Goal: Transaction & Acquisition: Purchase product/service

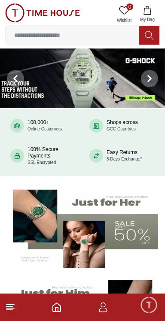
click at [38, 33] on input at bounding box center [72, 35] width 133 height 17
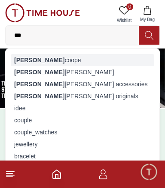
type input "***"
click at [29, 57] on div "[PERSON_NAME]" at bounding box center [82, 60] width 143 height 12
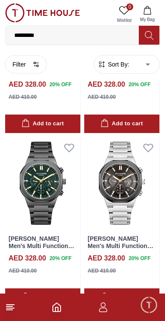
scroll to position [567, 0]
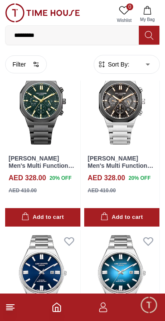
click at [108, 65] on span "Sort By:" at bounding box center [117, 64] width 23 height 9
click at [125, 63] on span "Sort By:" at bounding box center [117, 64] width 23 height 9
click at [115, 55] on form "Sort By: ​ ****** ​" at bounding box center [127, 64] width 66 height 19
click at [116, 61] on span "Sort By:" at bounding box center [117, 64] width 23 height 9
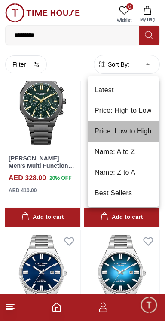
click at [120, 125] on li "Price: Low to High" at bounding box center [123, 131] width 71 height 21
type input "*"
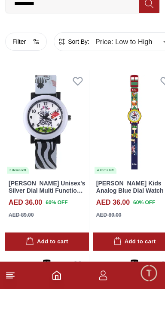
scroll to position [535, 0]
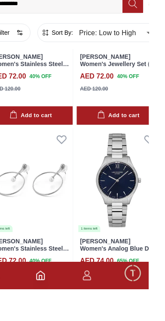
scroll to position [5298, 0]
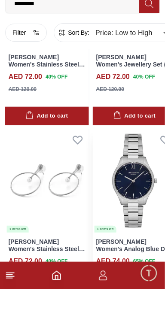
click at [120, 230] on img at bounding box center [135, 213] width 84 height 105
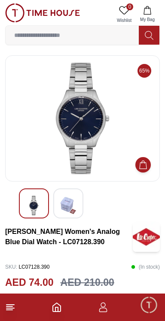
click at [36, 197] on img at bounding box center [33, 206] width 15 height 20
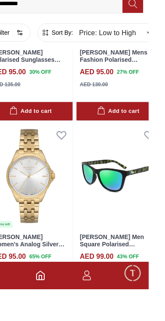
scroll to position [1615, 0]
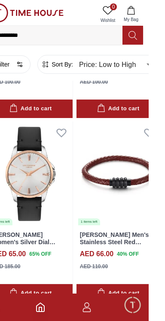
scroll to position [4411, 0]
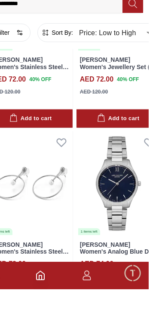
scroll to position [5304, 0]
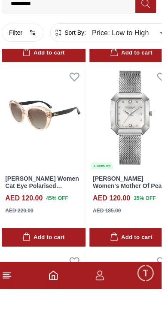
scroll to position [10222, 0]
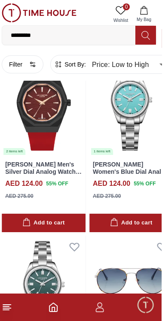
scroll to position [10818, 0]
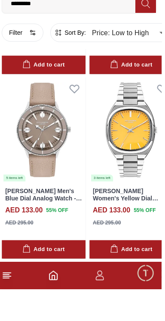
scroll to position [13967, 0]
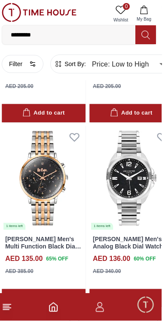
scroll to position [14883, 0]
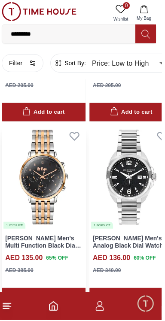
click at [43, 152] on img at bounding box center [47, 178] width 84 height 105
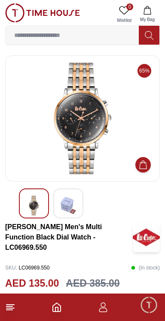
click at [62, 158] on img at bounding box center [82, 119] width 140 height 112
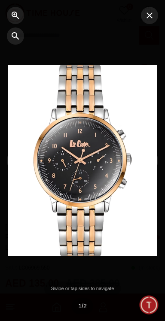
scroll to position [1347, 0]
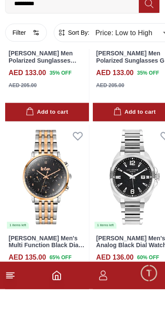
scroll to position [16699, 0]
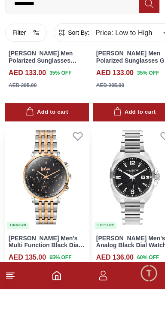
click at [41, 191] on img at bounding box center [47, 209] width 84 height 105
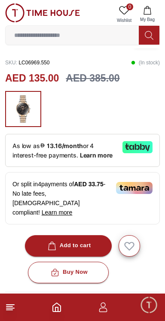
scroll to position [213, 0]
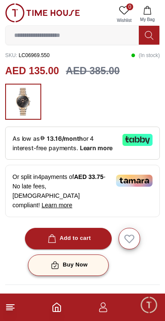
click at [64, 260] on div "Buy Now" at bounding box center [68, 265] width 39 height 10
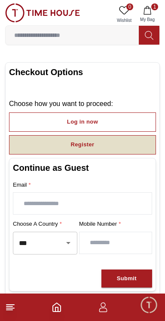
click at [56, 143] on button "Register" at bounding box center [82, 144] width 147 height 19
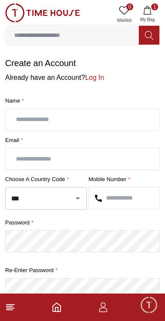
click at [33, 122] on input "text" at bounding box center [83, 119] width 154 height 21
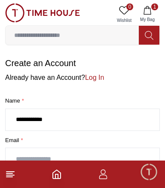
type input "**********"
click at [23, 137] on span "*" at bounding box center [22, 140] width 6 height 9
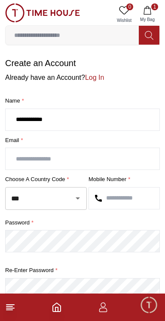
click at [25, 161] on input "text" at bounding box center [83, 158] width 154 height 21
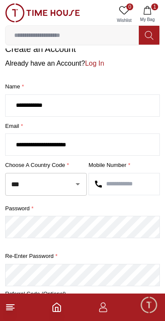
scroll to position [32, 0]
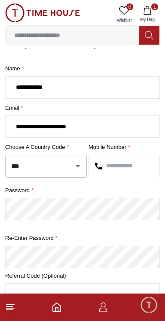
type input "**********"
click at [44, 160] on input "***" at bounding box center [34, 166] width 50 height 15
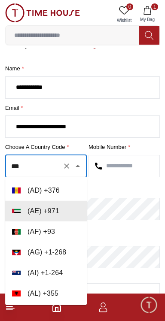
click at [134, 164] on input "text" at bounding box center [124, 165] width 70 height 21
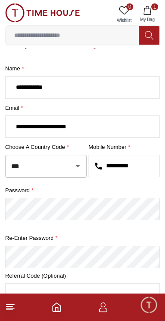
type input "**********"
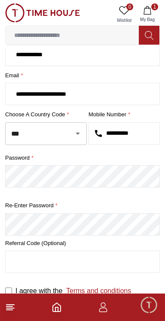
scroll to position [67, 0]
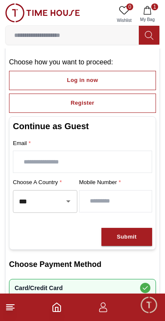
scroll to position [35, 0]
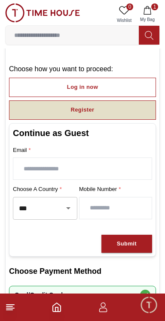
click at [67, 108] on button "Register" at bounding box center [82, 109] width 147 height 19
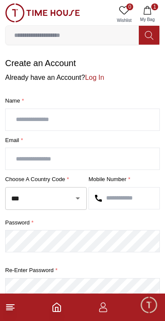
click at [38, 116] on input "text" at bounding box center [83, 119] width 154 height 21
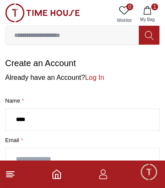
type input "****"
click at [29, 157] on input "text" at bounding box center [83, 158] width 154 height 21
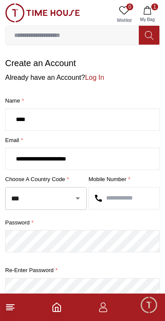
type input "**********"
click at [46, 198] on input "***" at bounding box center [34, 198] width 50 height 15
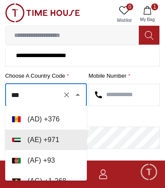
scroll to position [67, 0]
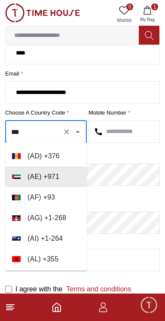
click at [140, 130] on input "text" at bounding box center [124, 131] width 70 height 21
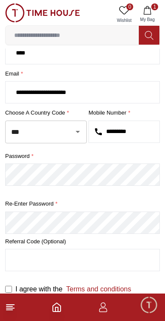
type input "*********"
click at [97, 289] on link "Terms and conditions" at bounding box center [96, 289] width 69 height 7
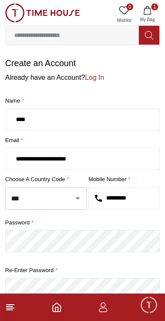
click at [149, 12] on icon "button" at bounding box center [147, 10] width 9 height 9
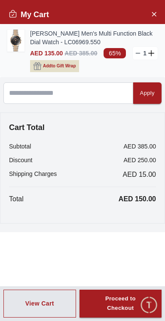
click at [56, 63] on span "Add to Gift Wrap" at bounding box center [59, 66] width 33 height 9
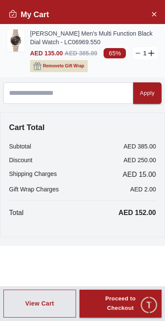
click at [57, 65] on span "Remove to Gift Wrap" at bounding box center [63, 66] width 41 height 9
